Goal: Information Seeking & Learning: Learn about a topic

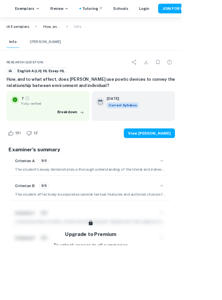
scroll to position [73, 0]
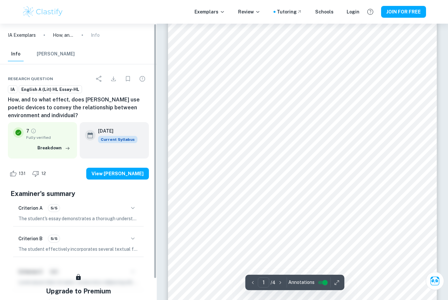
click at [150, 106] on div "Research question IA English A (Lit) HL Essay-HL How, and to what effect, does …" at bounding box center [78, 217] width 157 height 307
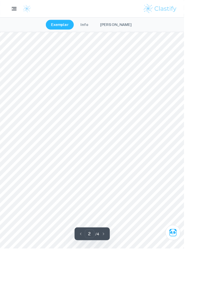
scroll to position [504, 0]
click at [16, 12] on rect "button" at bounding box center [17, 12] width 6 height 1
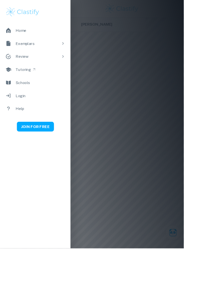
click at [140, 48] on div at bounding box center [111, 150] width 222 height 300
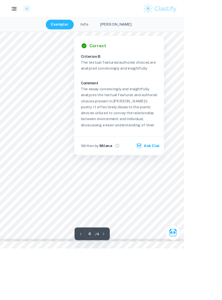
scroll to position [1242, 0]
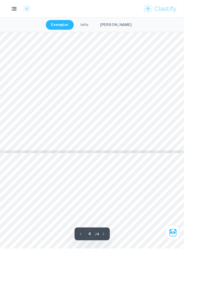
type input "3"
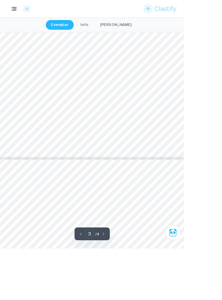
scroll to position [1058, 0]
